Goal: Task Accomplishment & Management: Complete application form

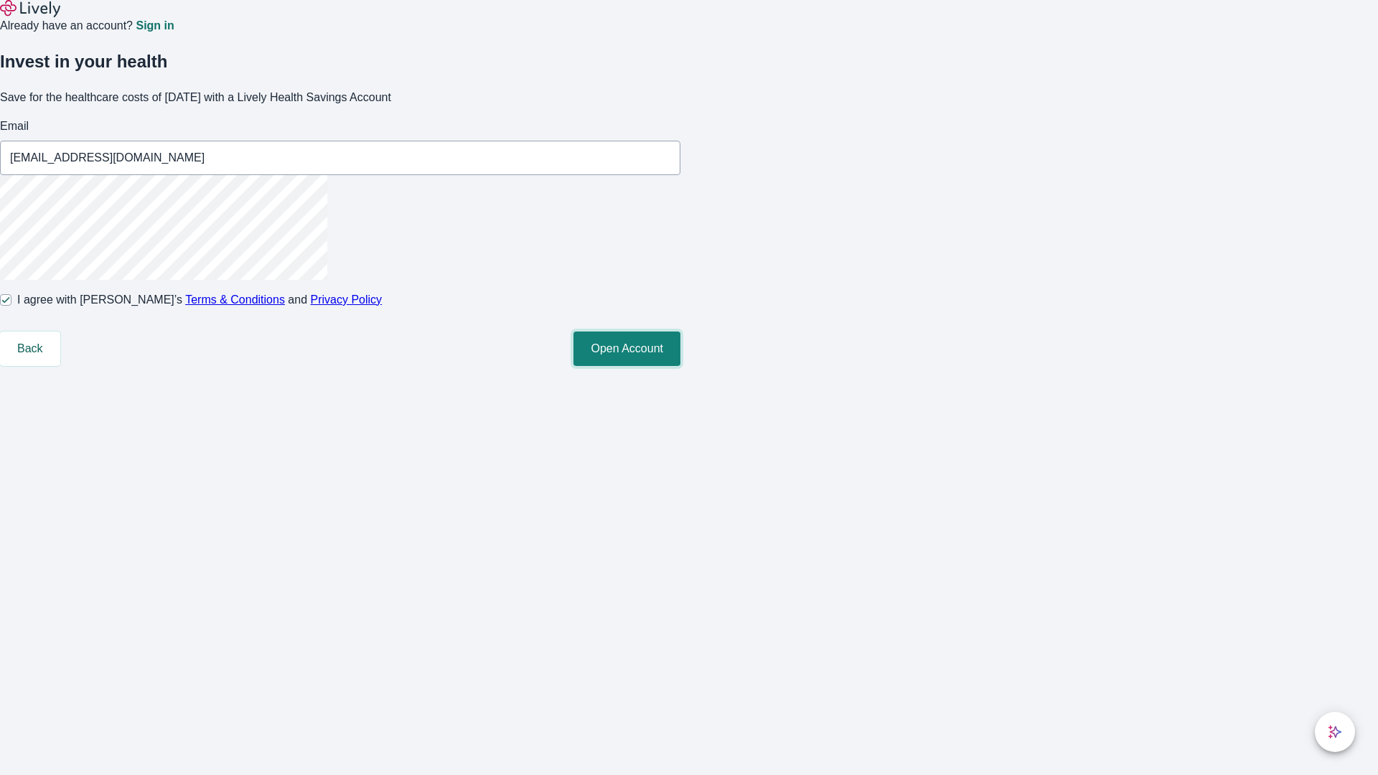
click at [680, 366] on button "Open Account" at bounding box center [626, 349] width 107 height 34
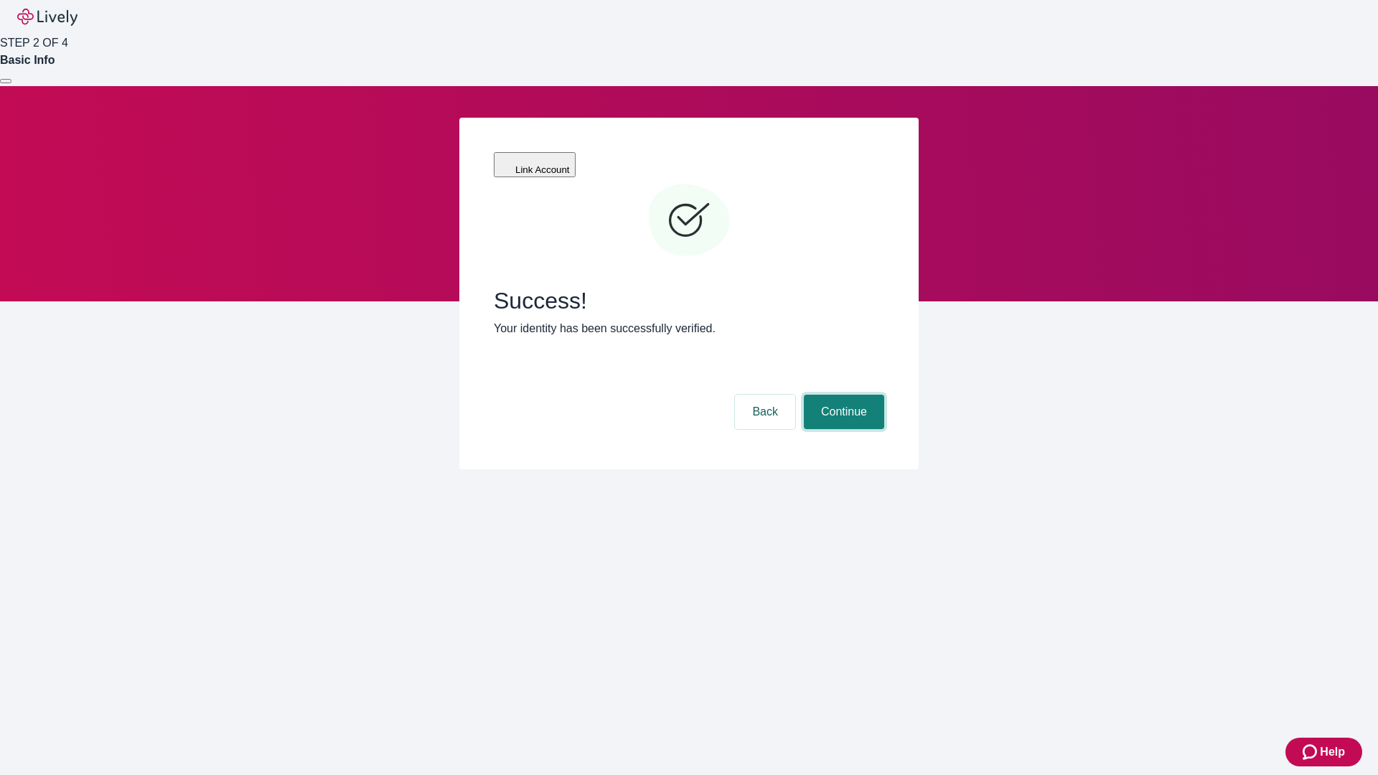
click at [842, 395] on button "Continue" at bounding box center [844, 412] width 80 height 34
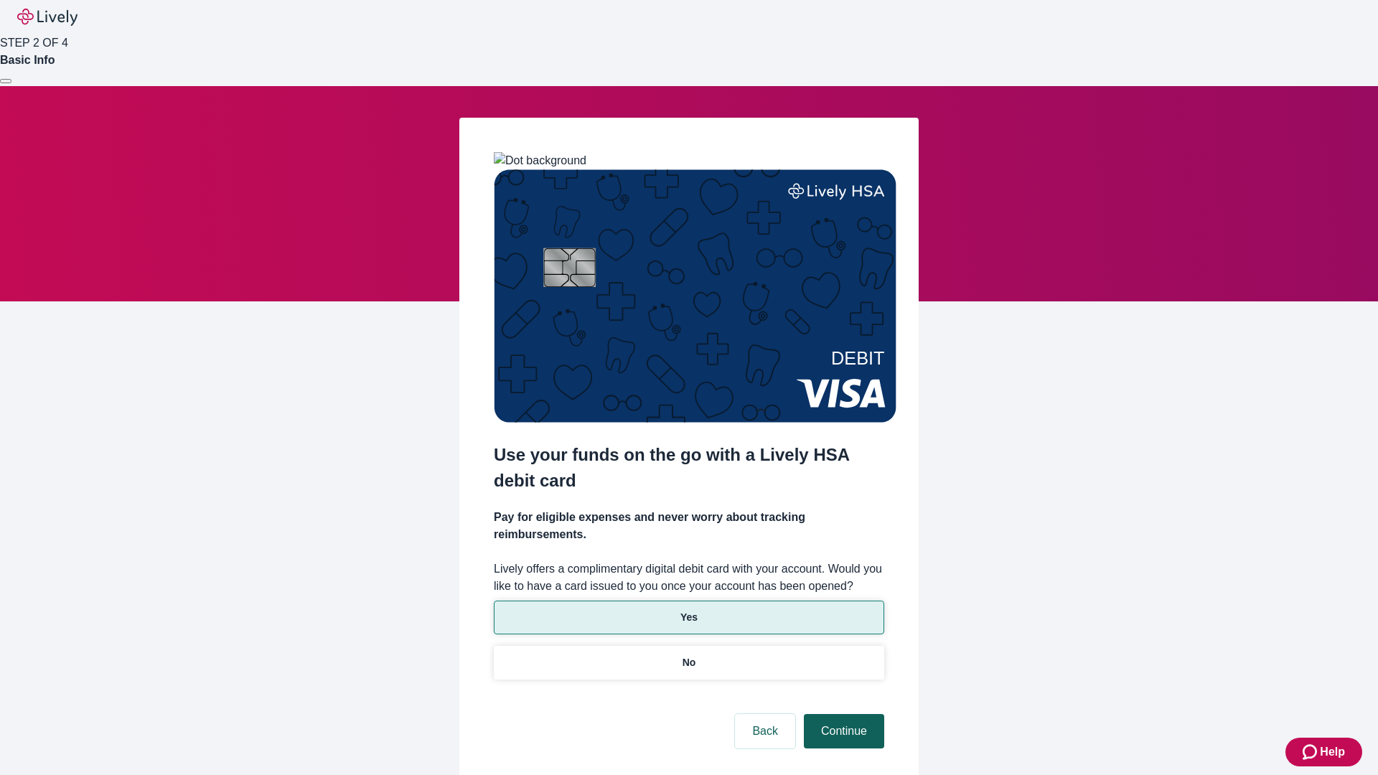
click at [688, 610] on p "Yes" at bounding box center [688, 617] width 17 height 15
click at [842, 714] on button "Continue" at bounding box center [844, 731] width 80 height 34
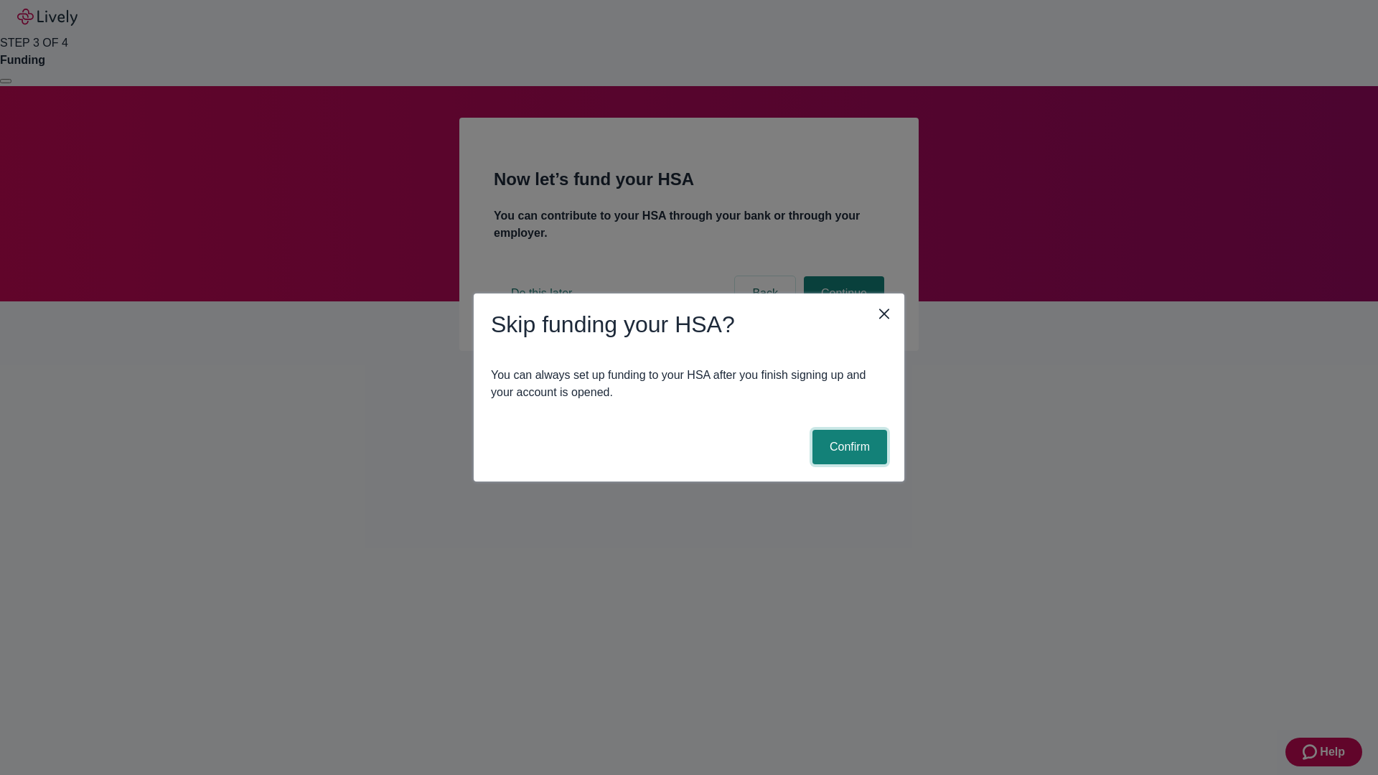
click at [848, 447] on button "Confirm" at bounding box center [850, 447] width 75 height 34
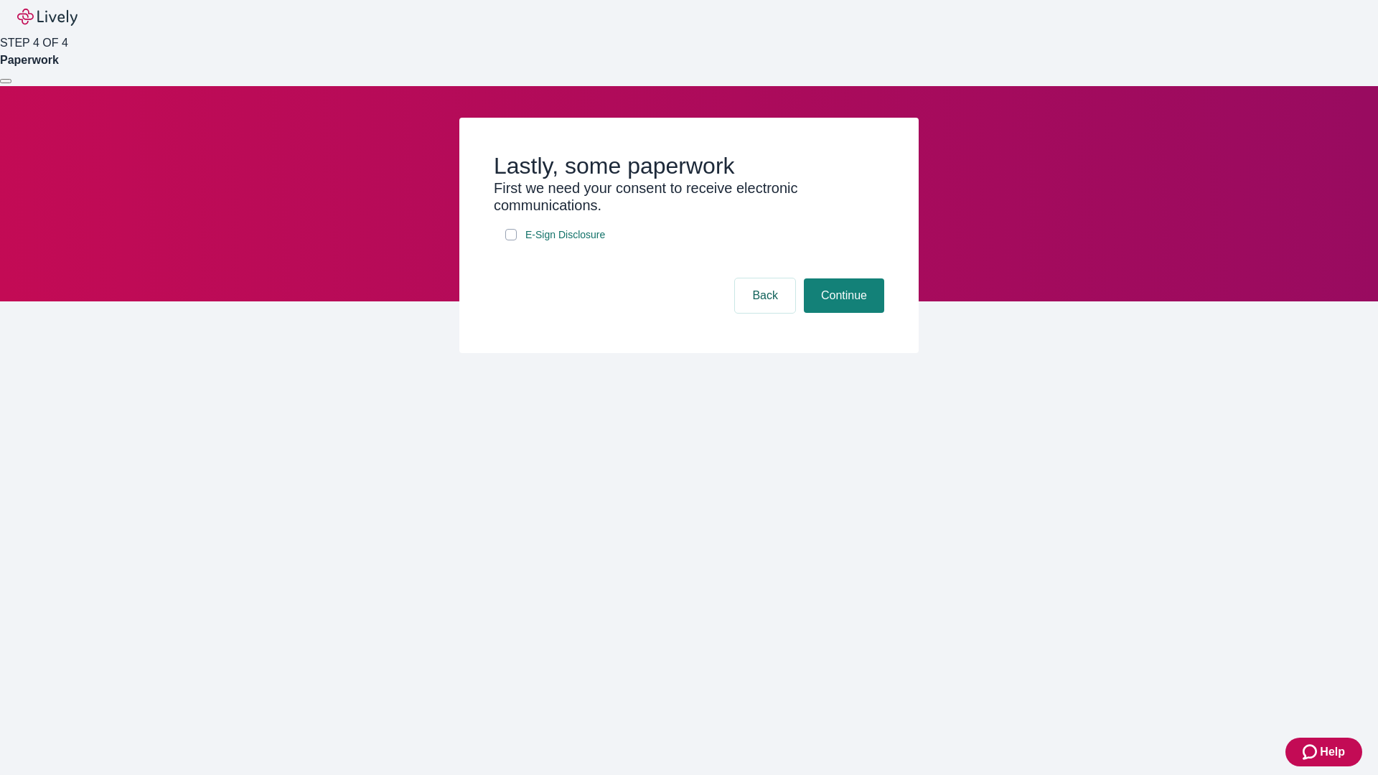
click at [511, 240] on input "E-Sign Disclosure" at bounding box center [510, 234] width 11 height 11
checkbox input "true"
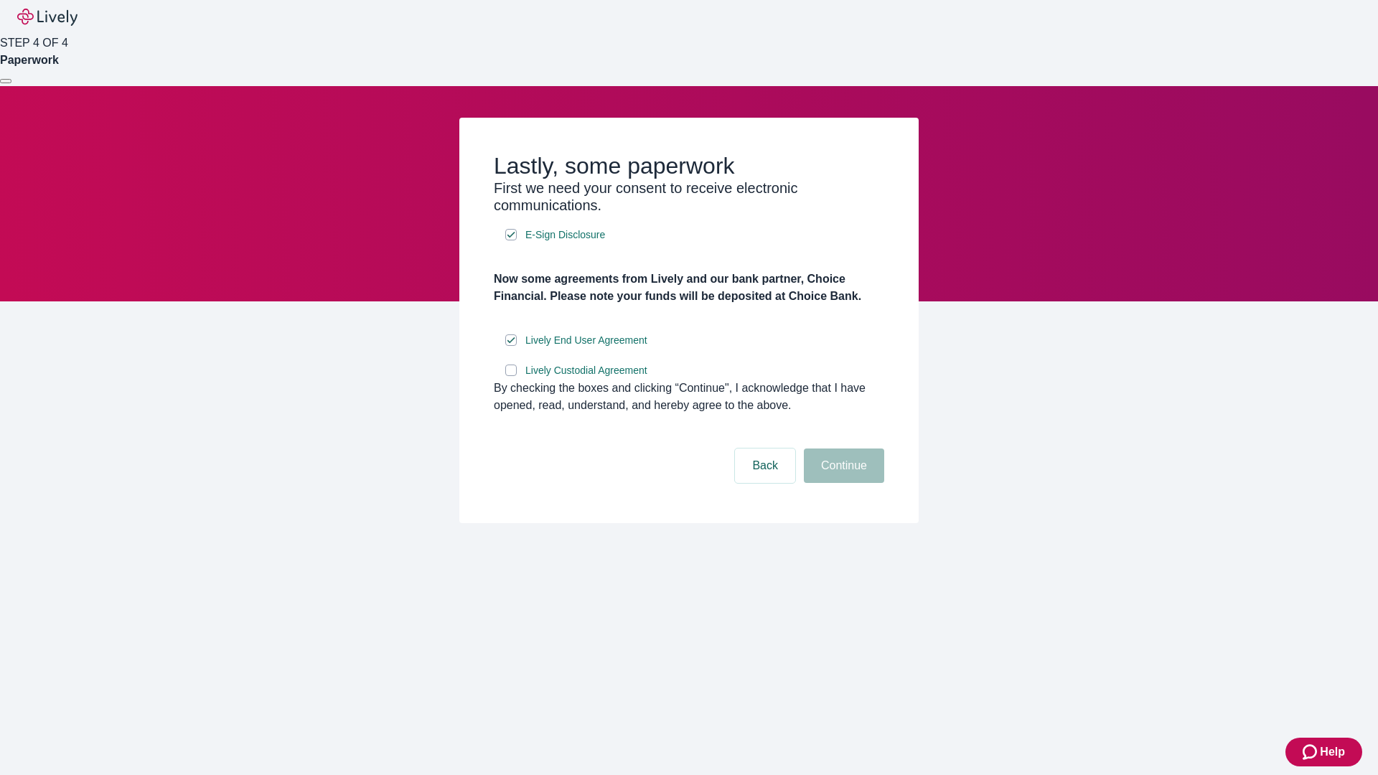
click at [511, 376] on input "Lively Custodial Agreement" at bounding box center [510, 370] width 11 height 11
checkbox input "true"
click at [842, 483] on button "Continue" at bounding box center [844, 466] width 80 height 34
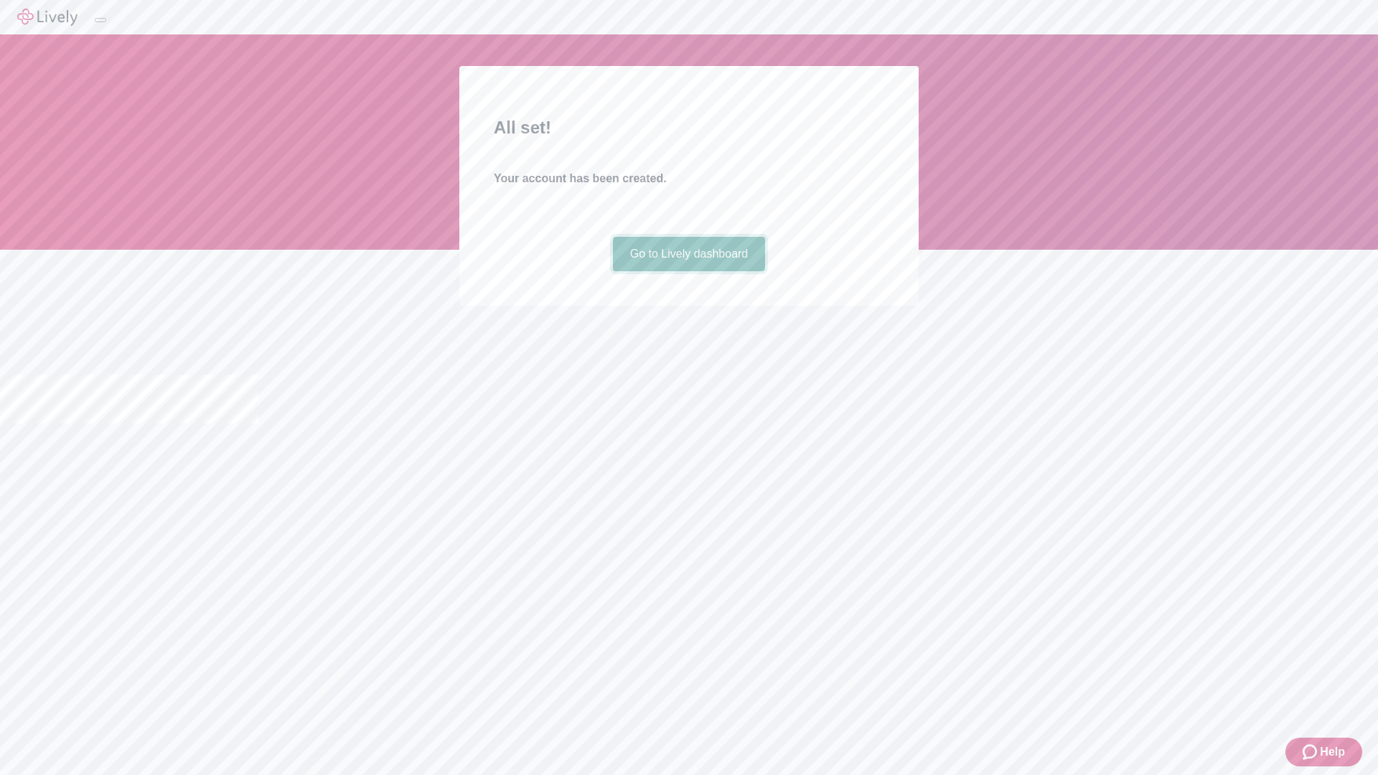
click at [688, 271] on link "Go to Lively dashboard" at bounding box center [689, 254] width 153 height 34
